Goal: Task Accomplishment & Management: Manage account settings

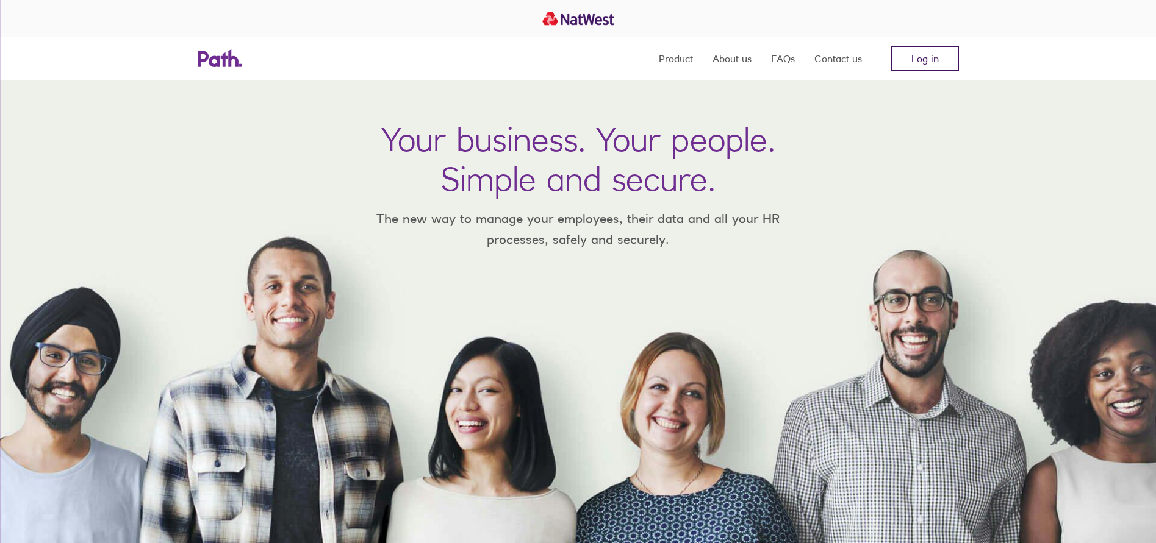
click at [918, 52] on link "Log in" at bounding box center [925, 58] width 68 height 24
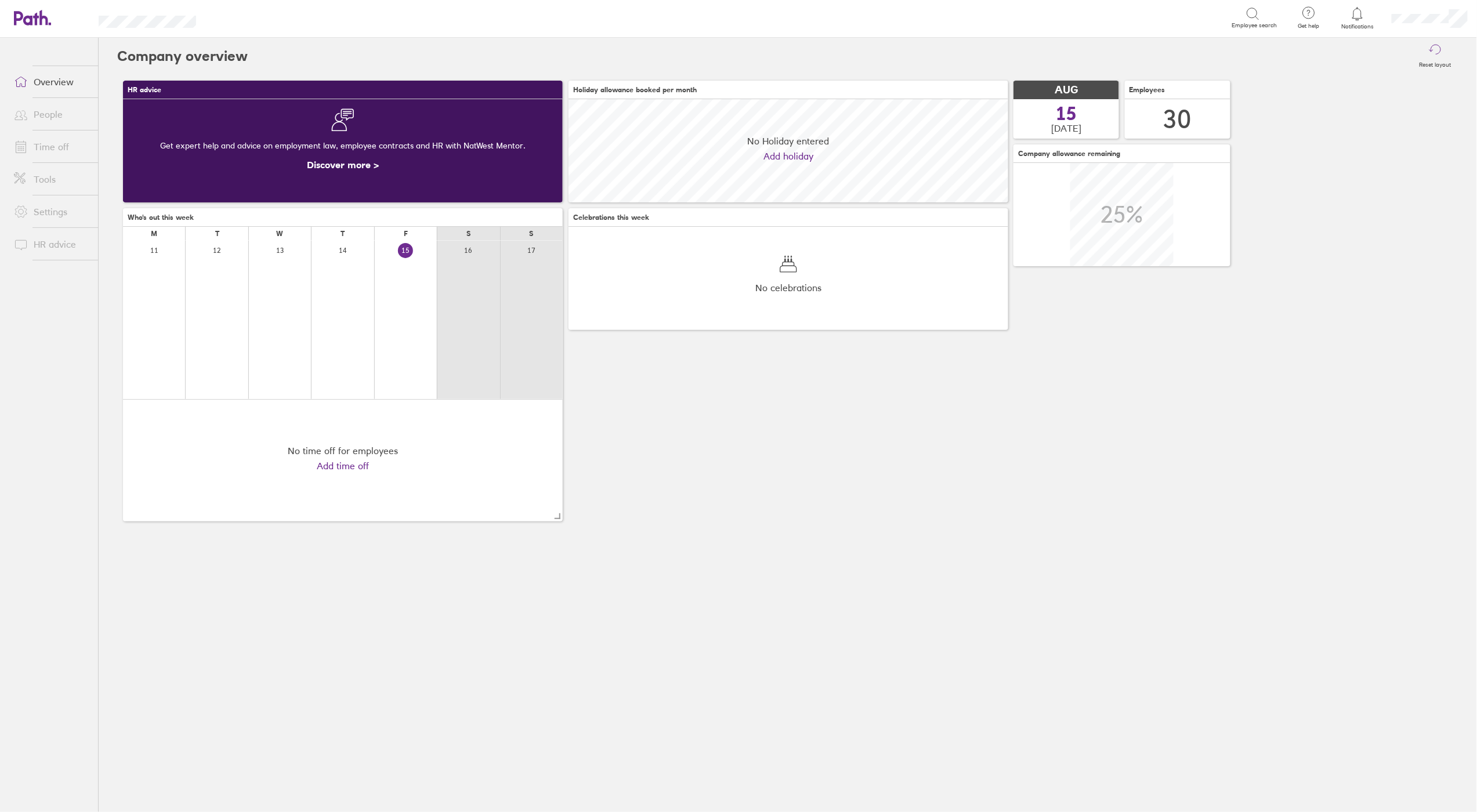
scroll to position [103, 439]
click at [40, 118] on link "People" at bounding box center [51, 114] width 93 height 23
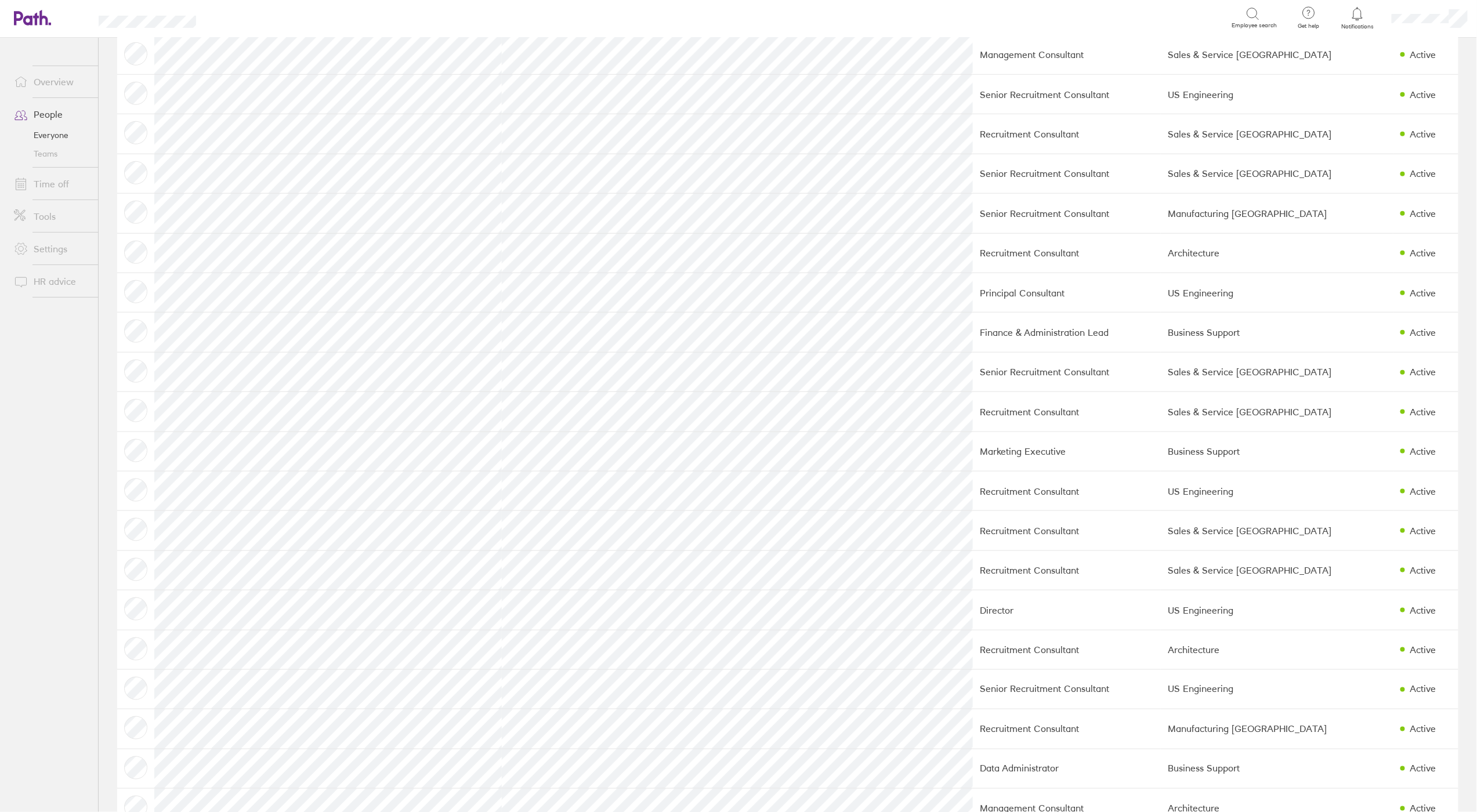
scroll to position [511, 0]
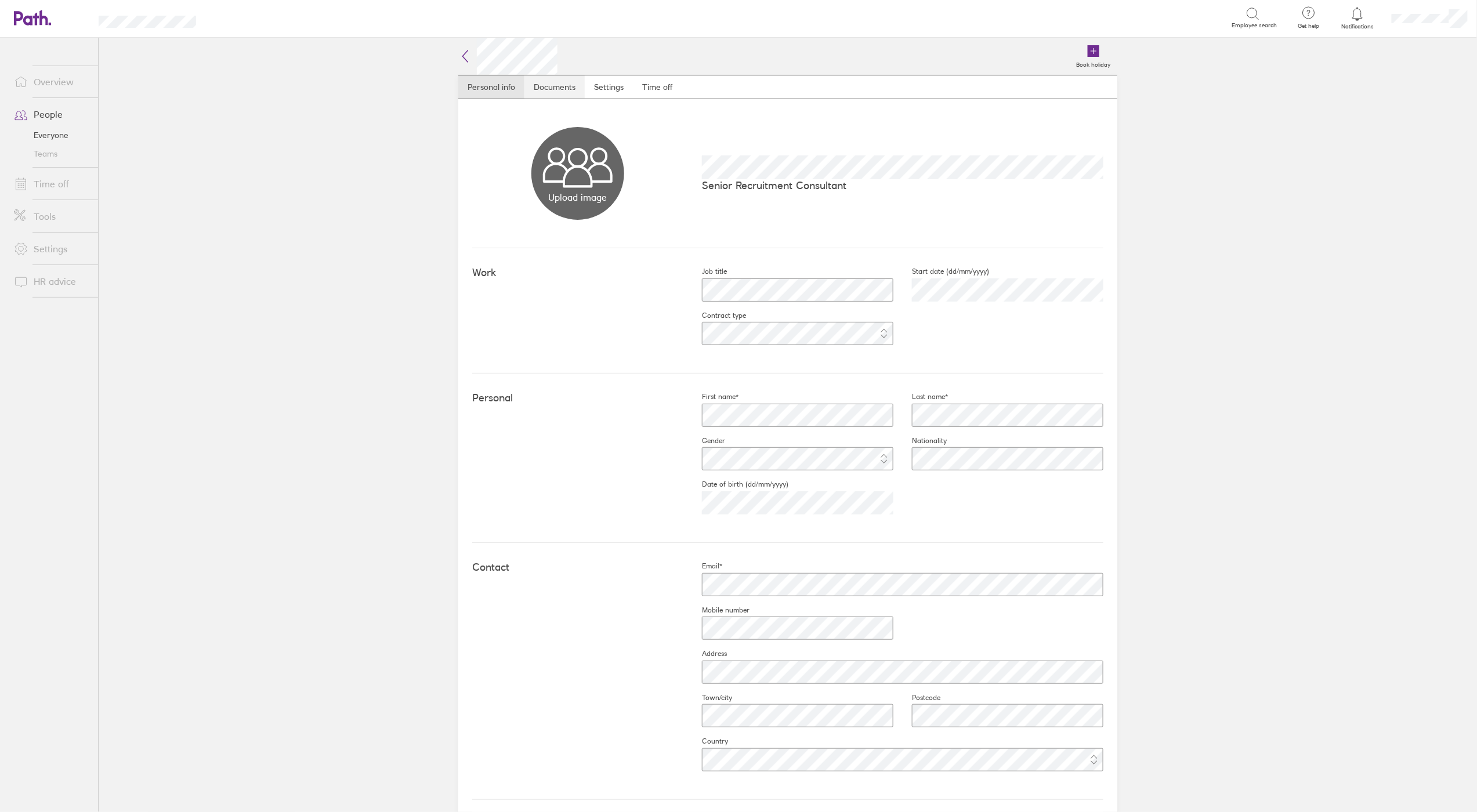
click at [563, 88] on link "Documents" at bounding box center [554, 87] width 60 height 23
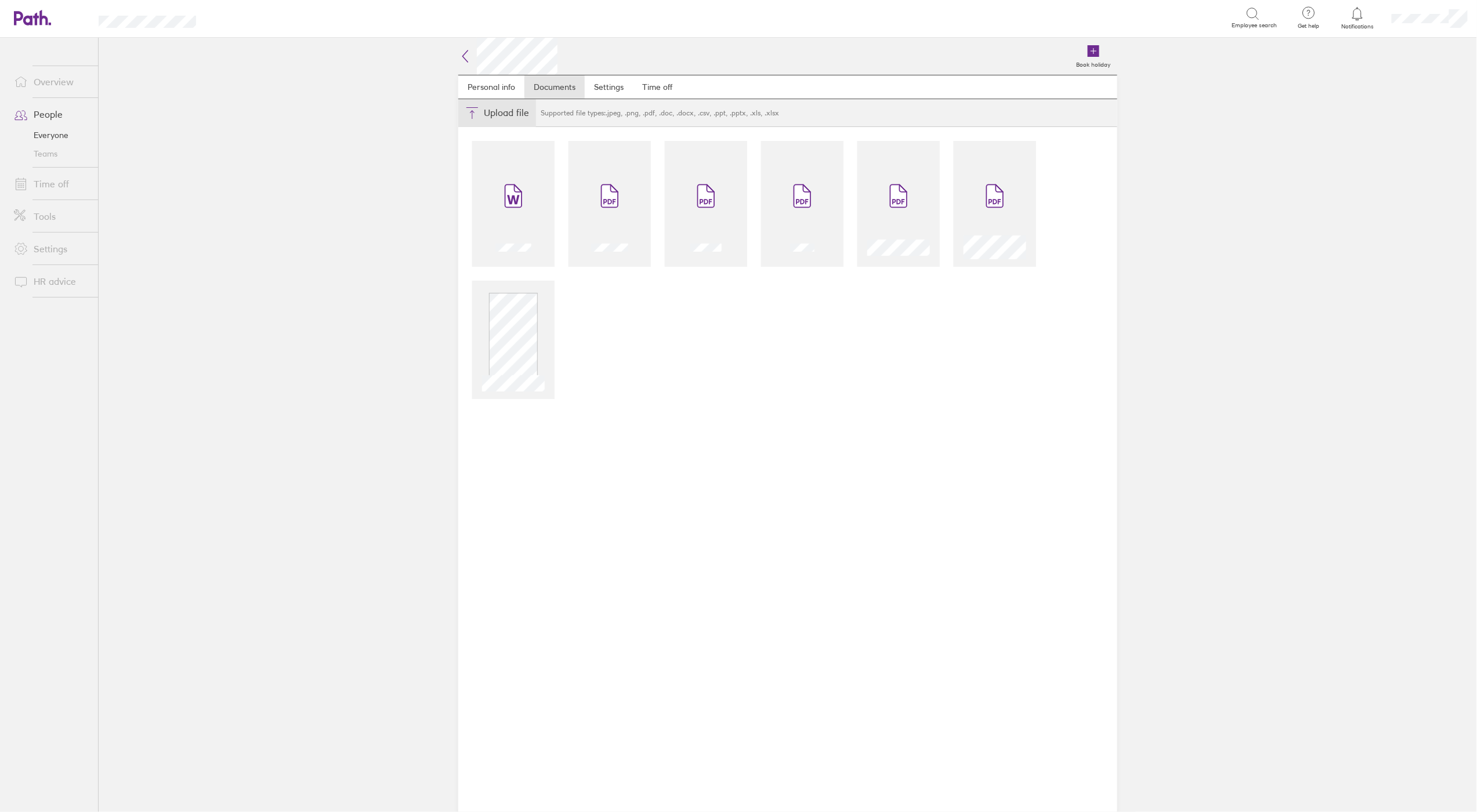
click at [495, 107] on button "Choose files" at bounding box center [497, 112] width 78 height 28
type input "C:\fakepath\SP Waiver.jpg"
click at [1179, 311] on main "Book holiday Personal info Documents Settings Time off Upload file Choose files…" at bounding box center [787, 425] width 1378 height 774
